Goal: Information Seeking & Learning: Learn about a topic

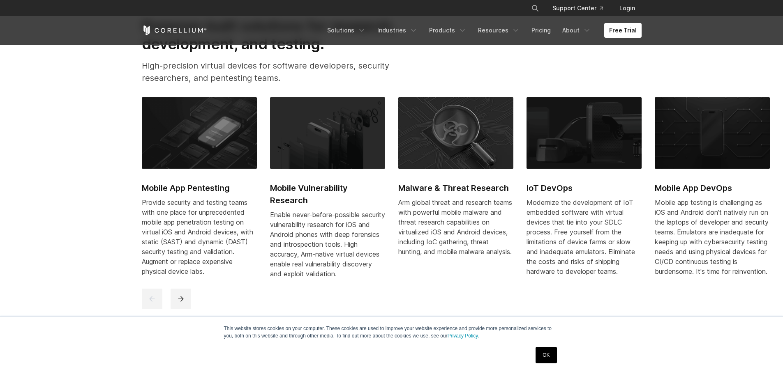
scroll to position [411, 0]
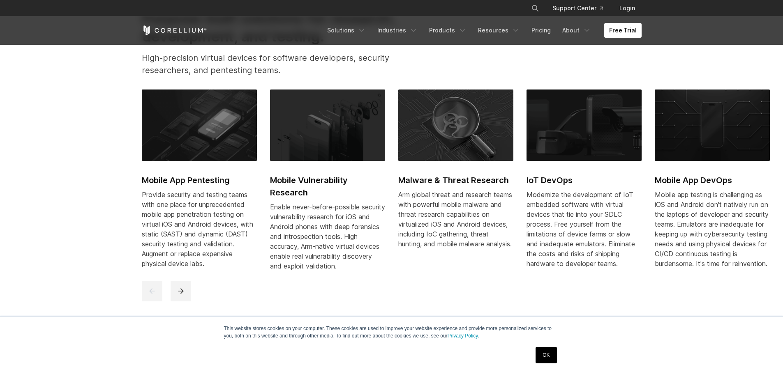
click at [215, 183] on h2 "Mobile App Pentesting" at bounding box center [199, 180] width 115 height 12
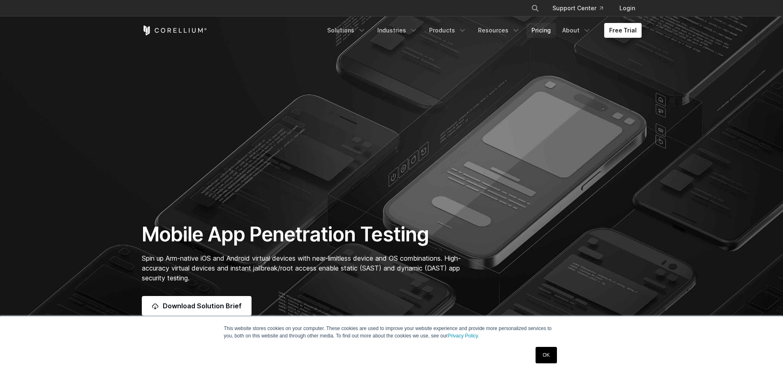
click at [536, 29] on link "Pricing" at bounding box center [540, 30] width 29 height 15
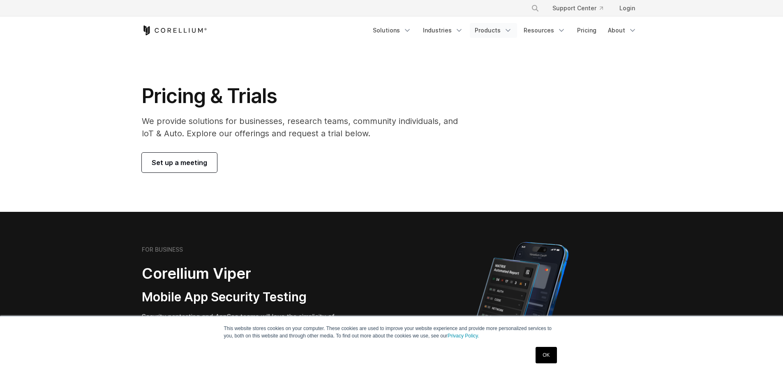
click at [493, 26] on link "Products" at bounding box center [493, 30] width 47 height 15
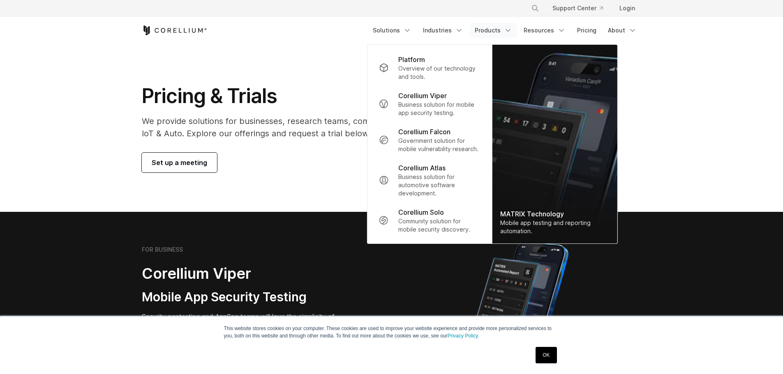
click at [491, 27] on link "Products" at bounding box center [493, 30] width 47 height 15
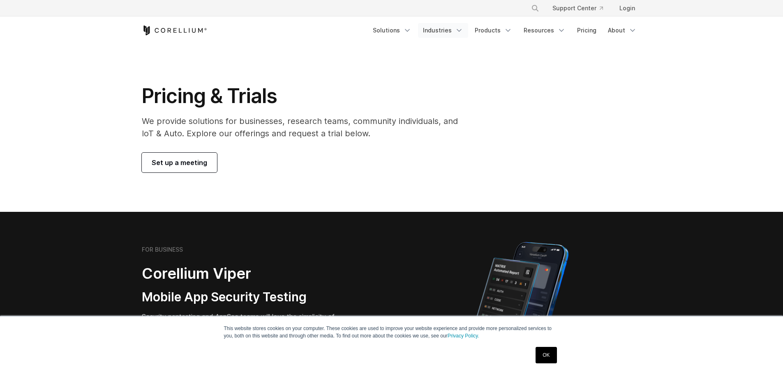
click at [437, 28] on link "Industries" at bounding box center [443, 30] width 50 height 15
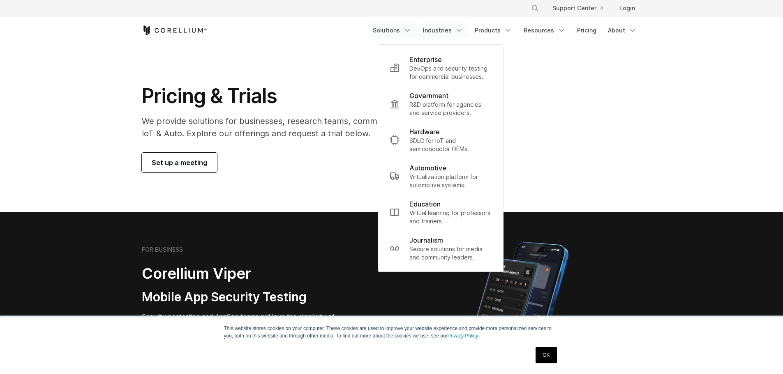
click at [401, 30] on link "Solutions" at bounding box center [392, 30] width 48 height 15
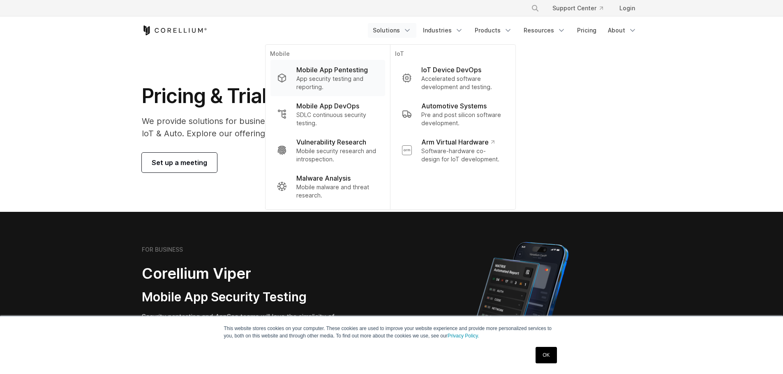
click at [350, 75] on p "App security testing and reporting." at bounding box center [337, 83] width 82 height 16
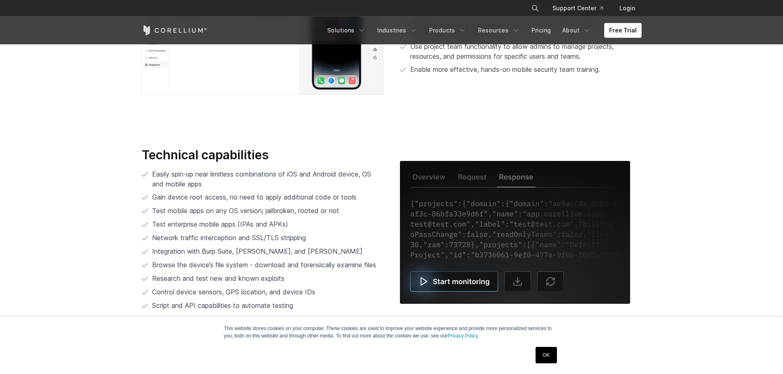
scroll to position [1633, 0]
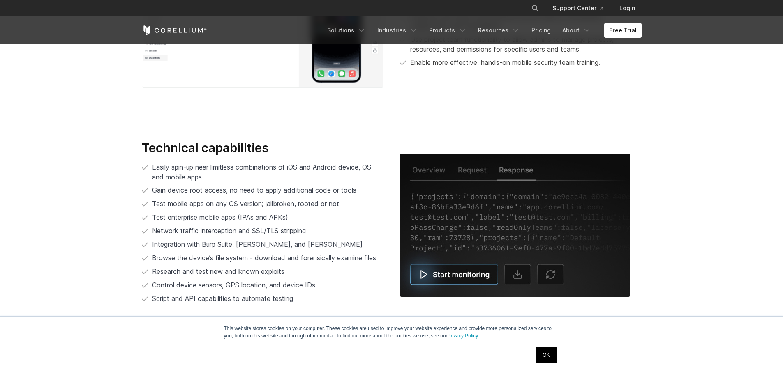
click at [458, 281] on img at bounding box center [515, 225] width 230 height 143
click at [422, 271] on img at bounding box center [515, 225] width 230 height 143
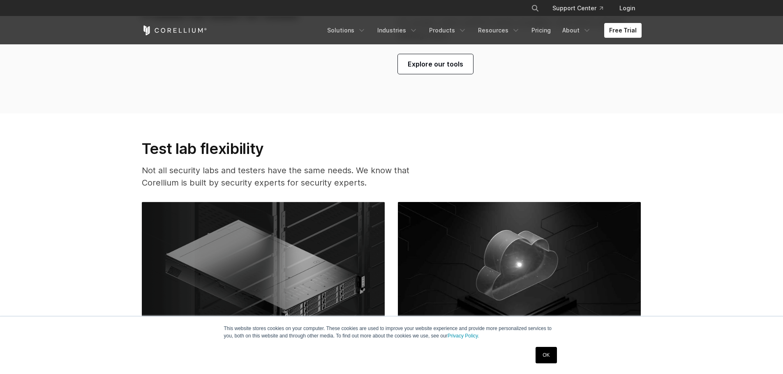
scroll to position [1962, 0]
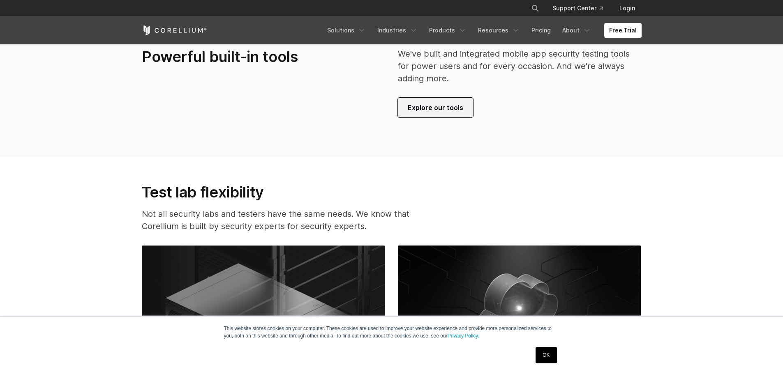
click at [452, 118] on link "Explore our tools" at bounding box center [435, 108] width 75 height 20
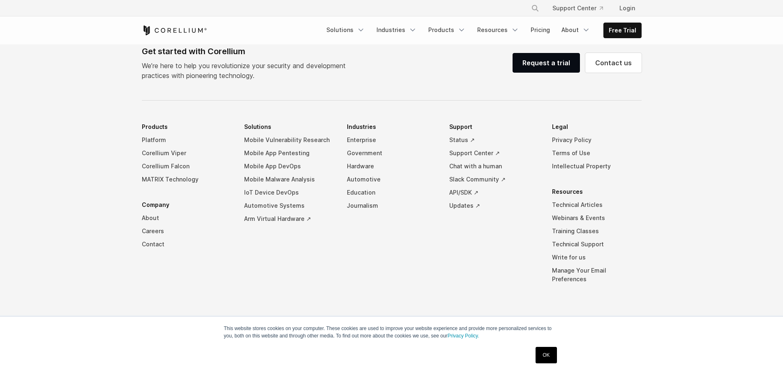
scroll to position [3904, 0]
